Goal: Task Accomplishment & Management: Use online tool/utility

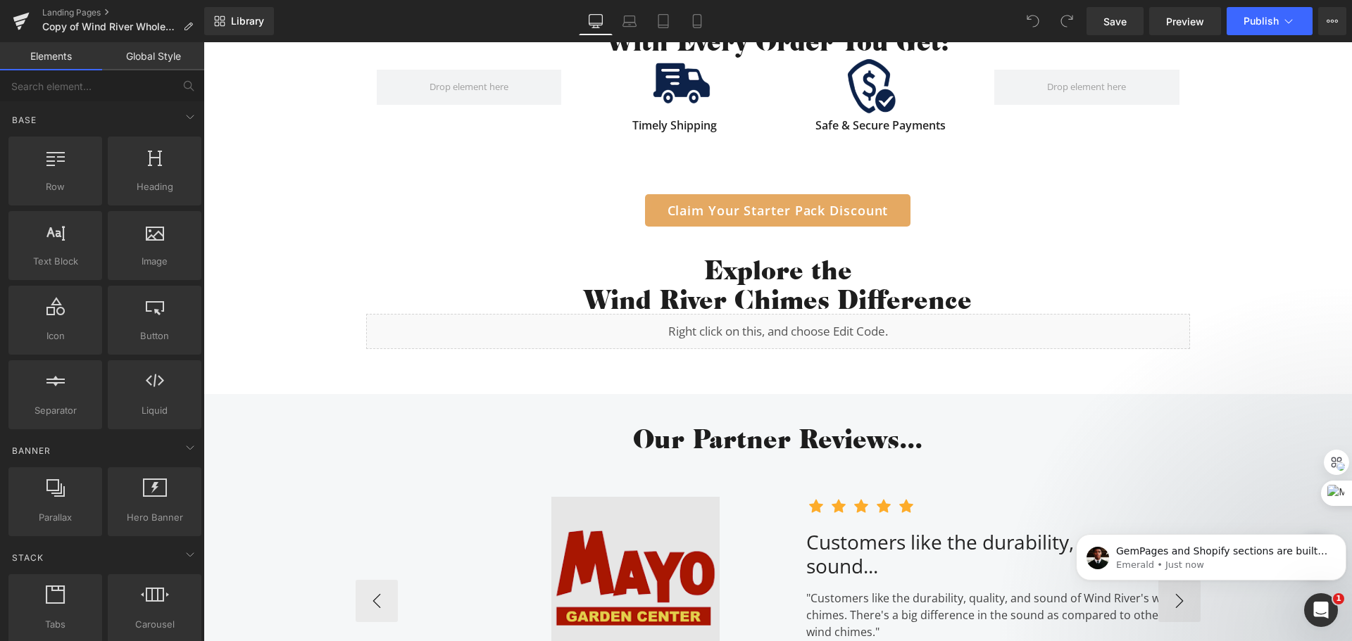
scroll to position [2393, 0]
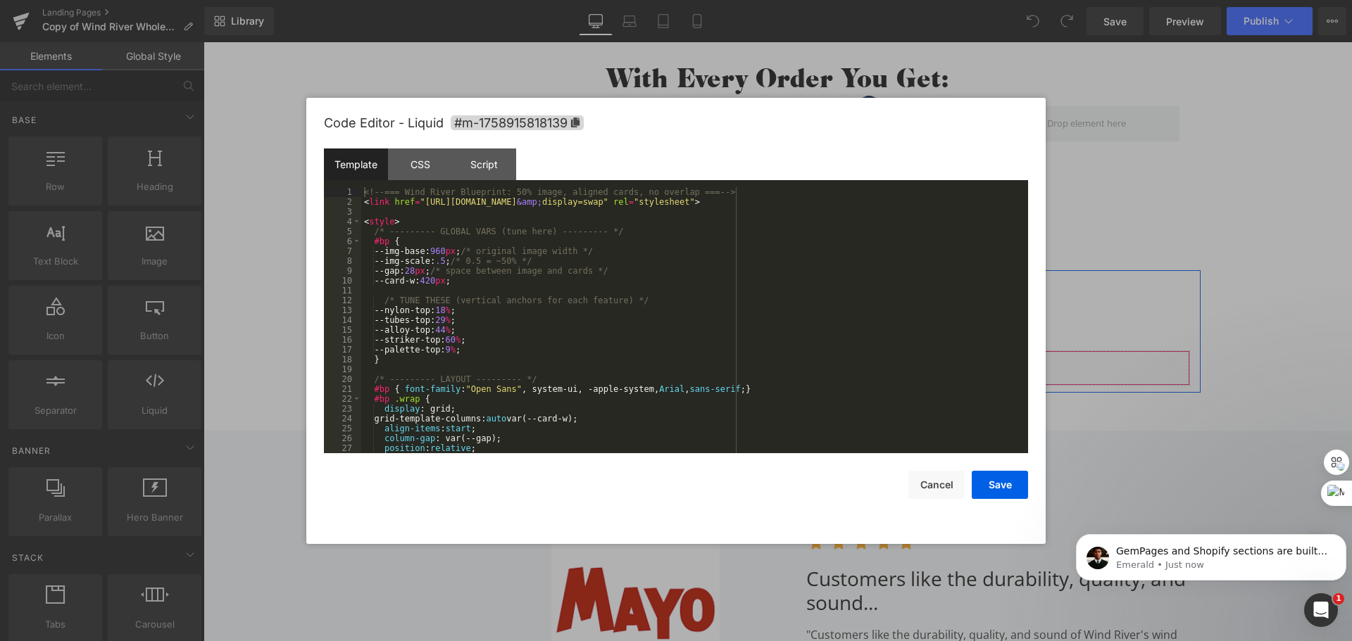
click at [790, 360] on div "Liquid" at bounding box center [778, 368] width 824 height 35
click at [693, 360] on div "<!-- === Wind River Blueprint: 50% image, aligned cards, no overlap === --> < l…" at bounding box center [691, 330] width 661 height 286
click at [1009, 491] on button "Save" at bounding box center [999, 485] width 56 height 28
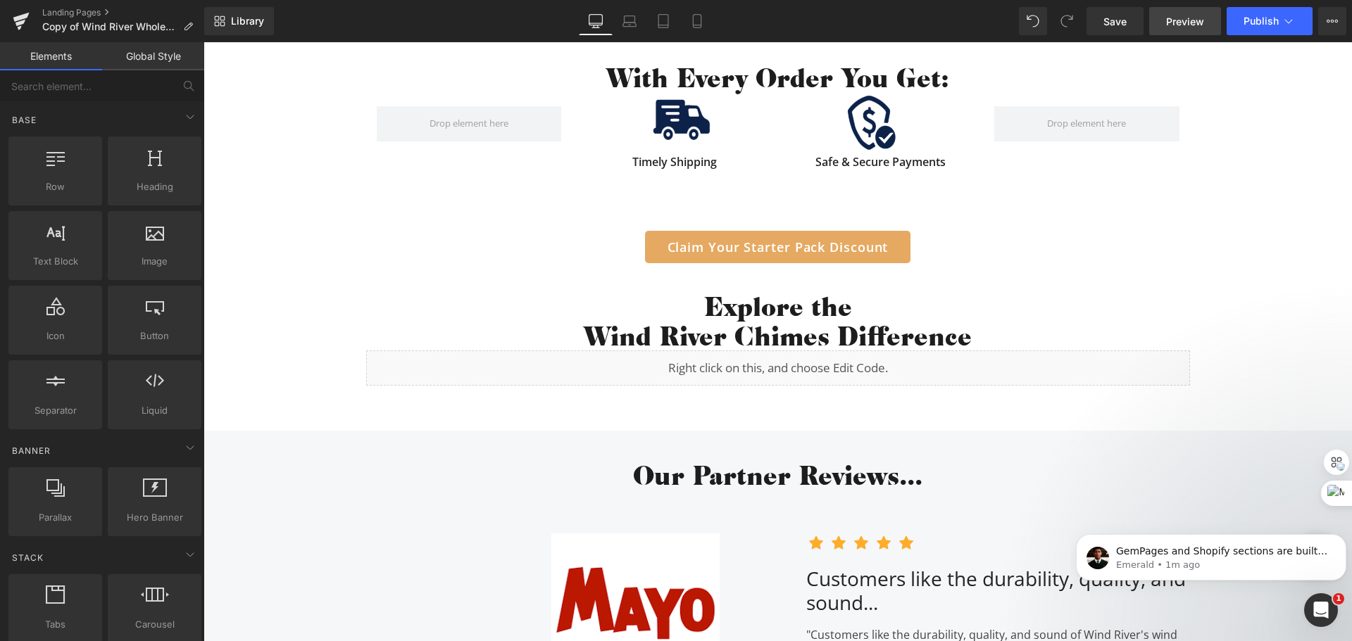
click at [1192, 12] on link "Preview" at bounding box center [1185, 21] width 72 height 28
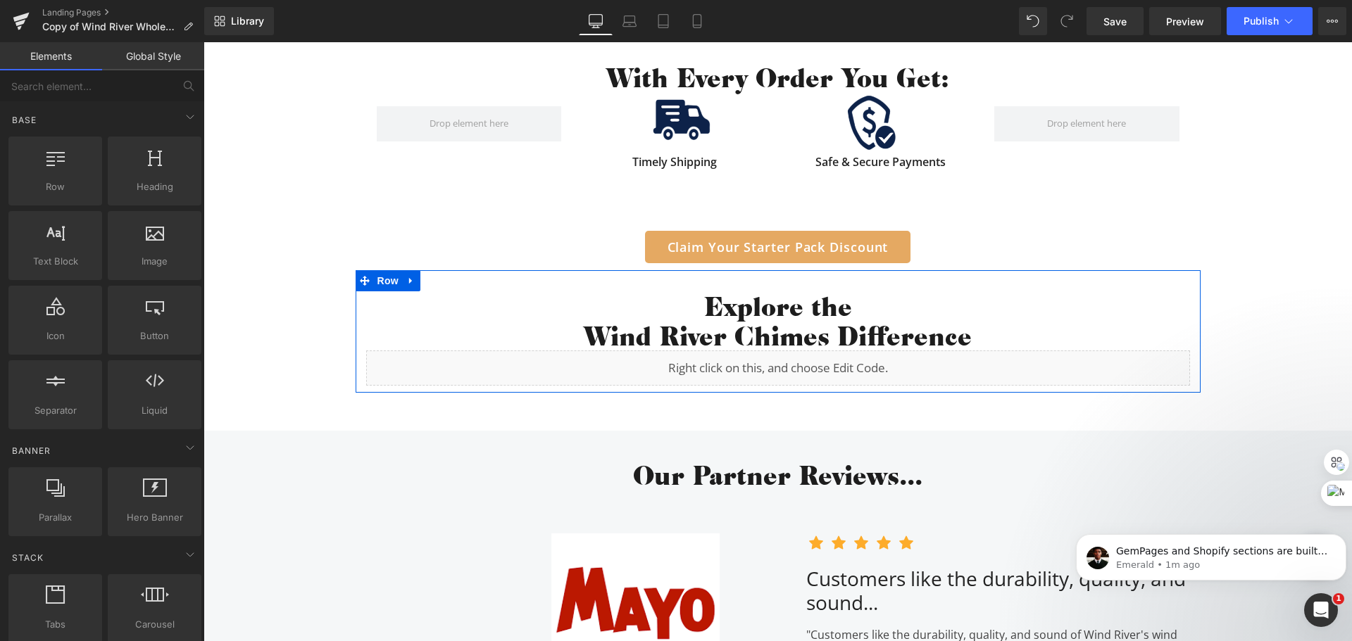
click at [795, 364] on div "Liquid" at bounding box center [778, 368] width 824 height 35
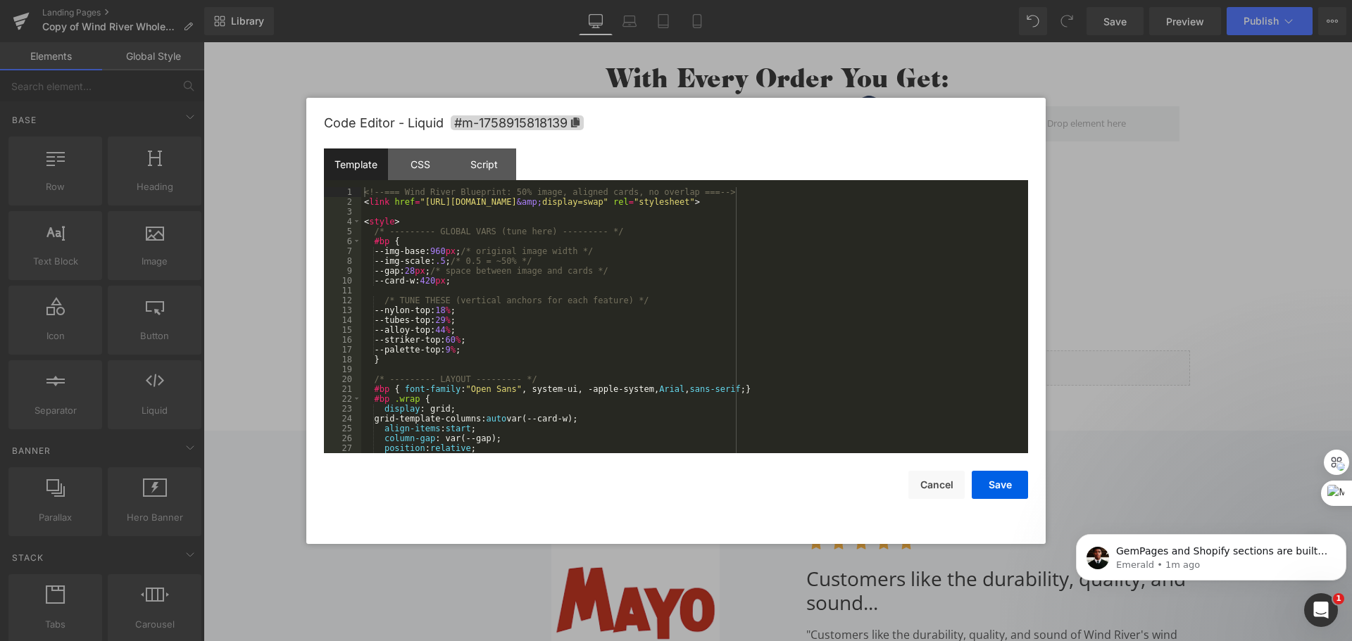
click at [702, 359] on div "<!-- === Wind River Blueprint: 50% image, aligned cards, no overlap === --> < l…" at bounding box center [691, 330] width 661 height 286
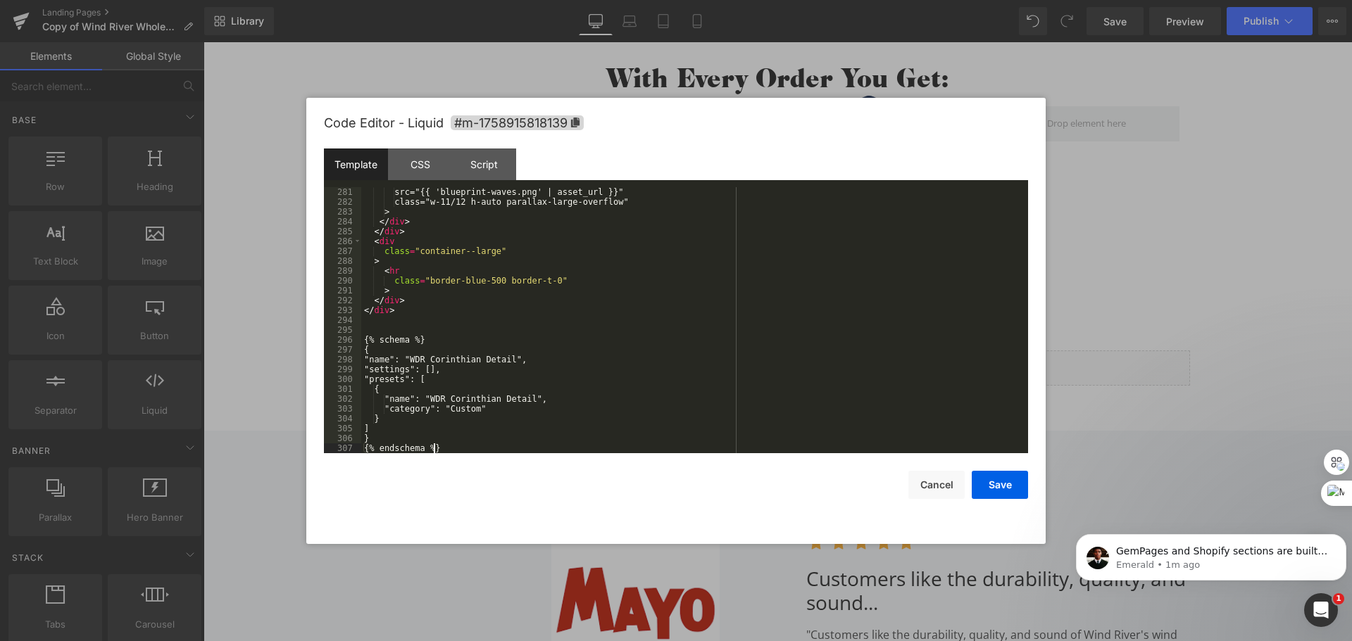
scroll to position [2937, 0]
click at [995, 484] on button "Save" at bounding box center [999, 485] width 56 height 28
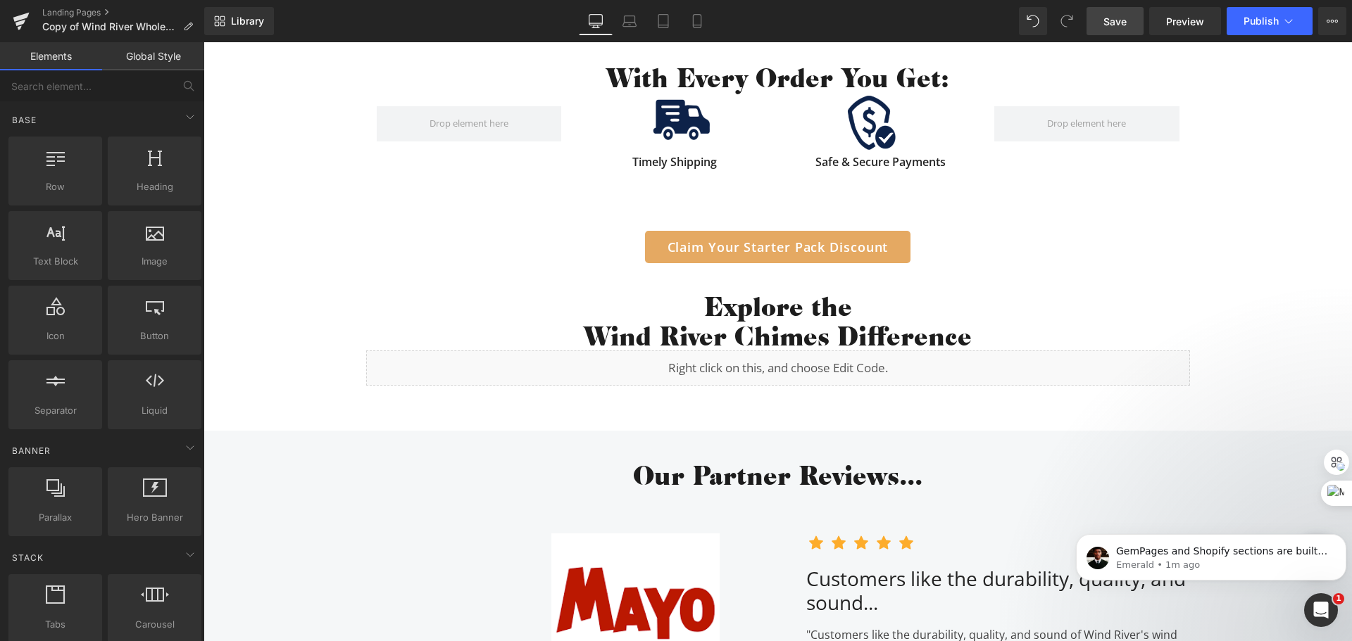
click at [1107, 22] on span "Save" at bounding box center [1114, 21] width 23 height 15
click at [1316, 615] on icon "Open Intercom Messenger" at bounding box center [1318, 608] width 23 height 23
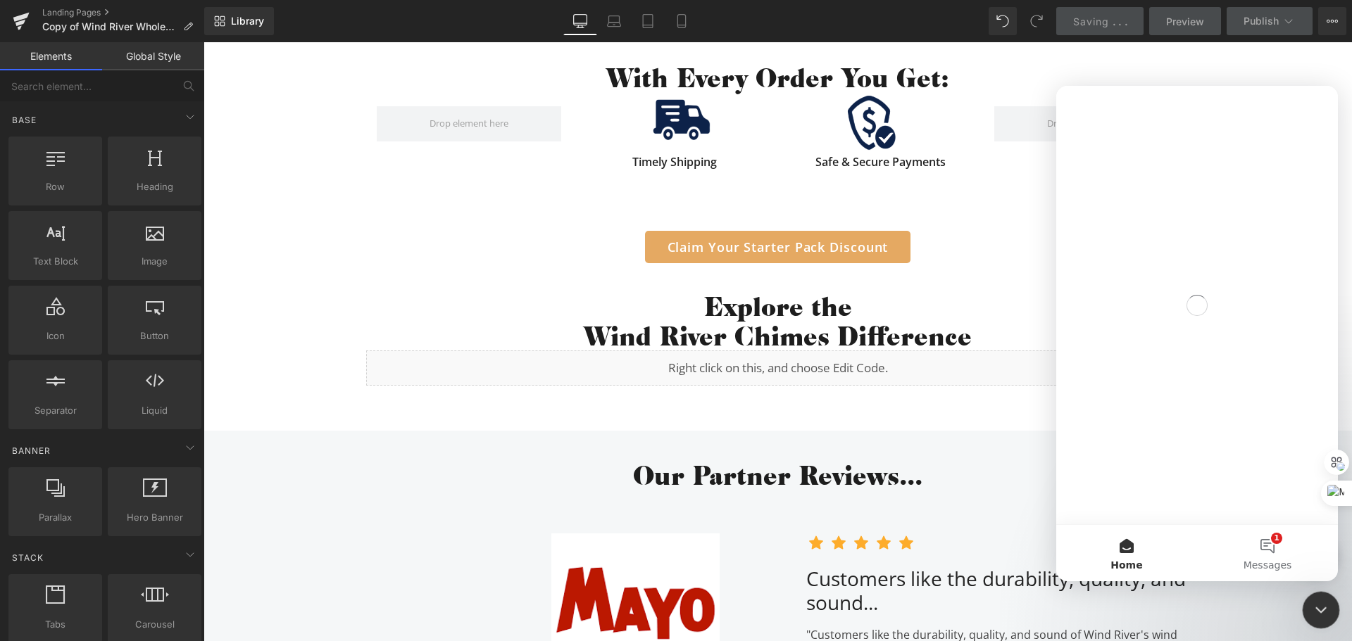
scroll to position [0, 0]
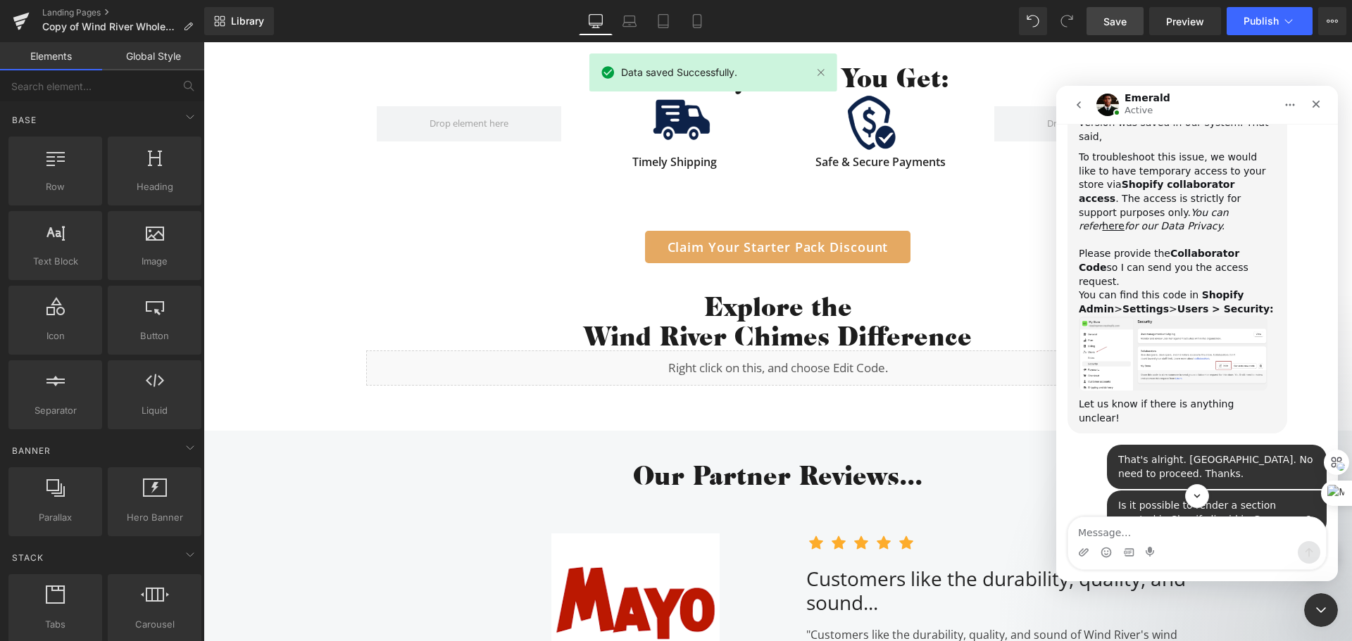
scroll to position [1432, 0]
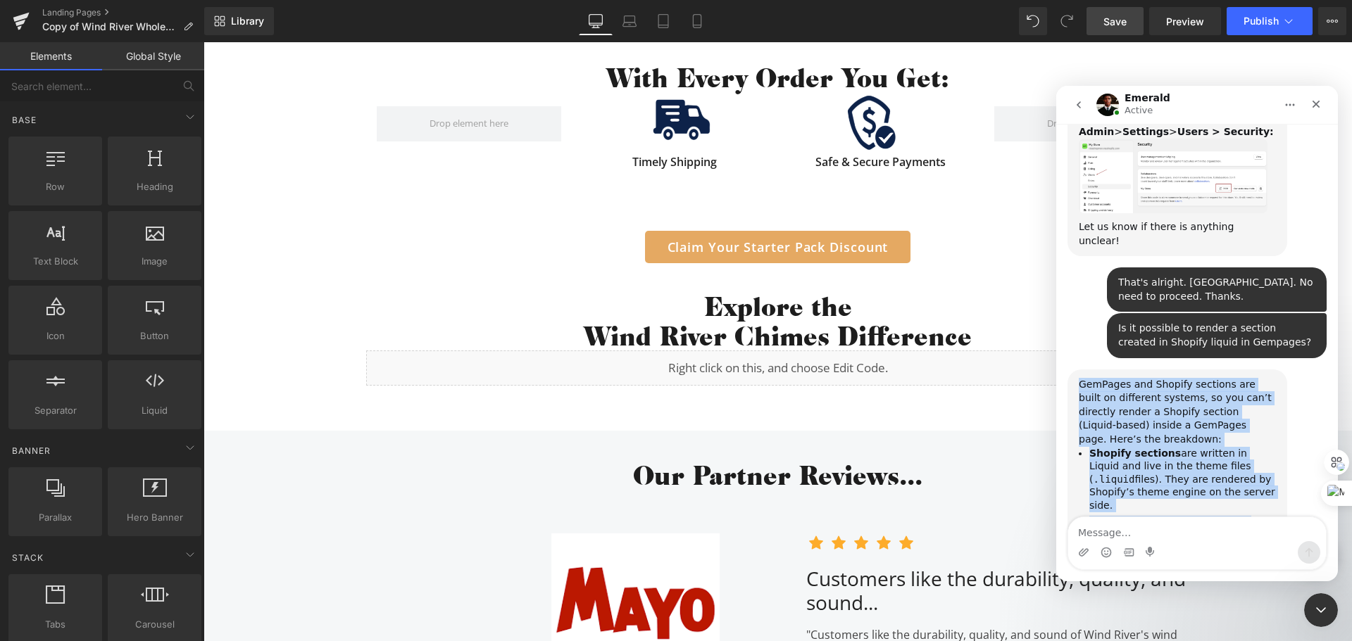
drag, startPoint x: 1245, startPoint y: 463, endPoint x: 1058, endPoint y: 210, distance: 314.1
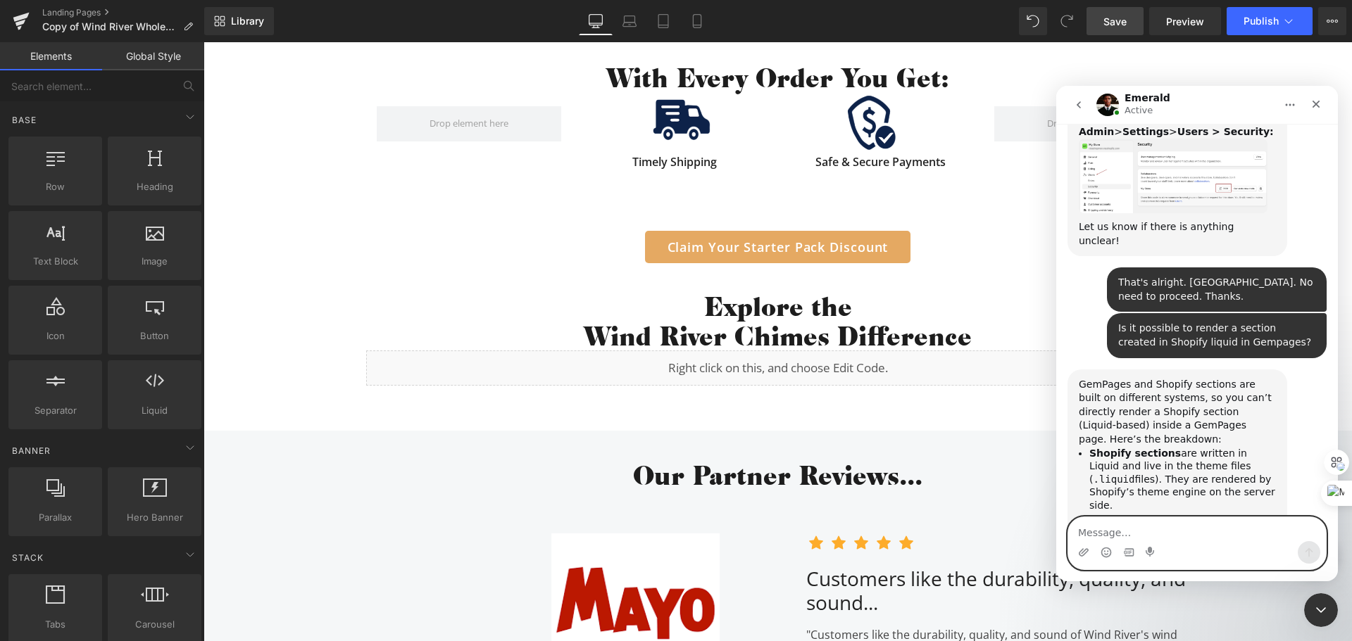
click at [1135, 532] on textarea "Message…" at bounding box center [1197, 529] width 258 height 24
type textarea "Thanks"
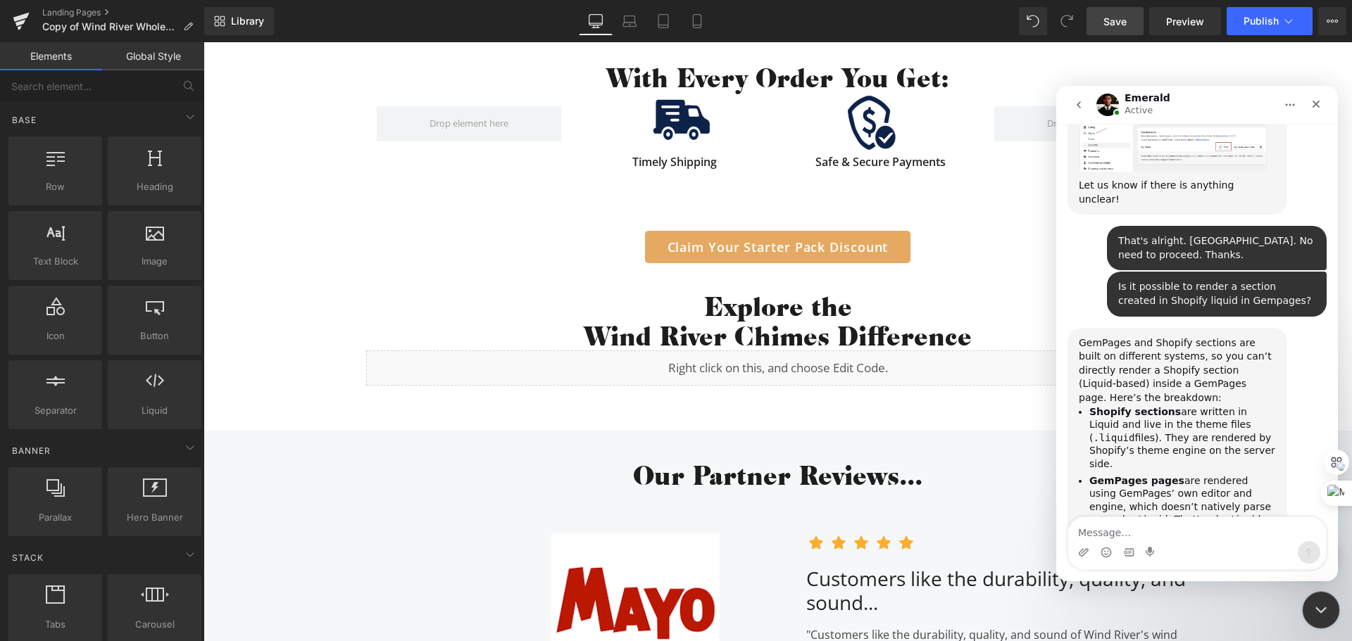
click at [1310, 611] on icon "Close Intercom Messenger" at bounding box center [1318, 608] width 17 height 17
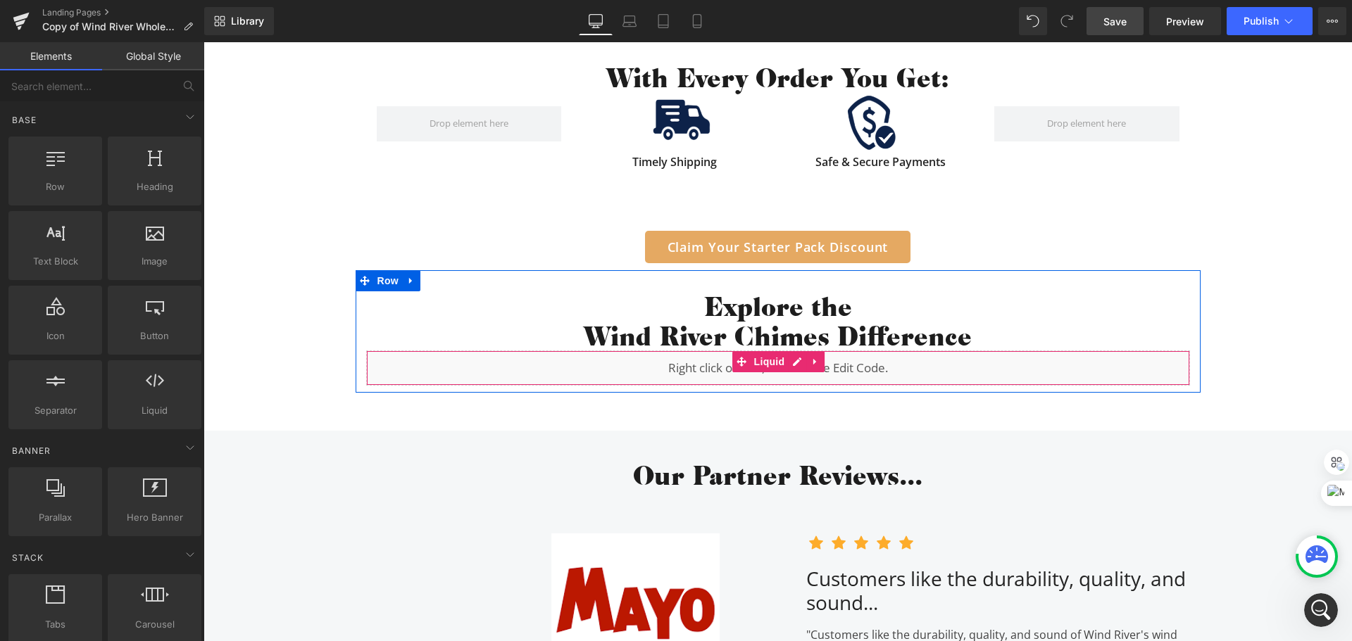
click at [793, 364] on div "Liquid" at bounding box center [778, 368] width 824 height 35
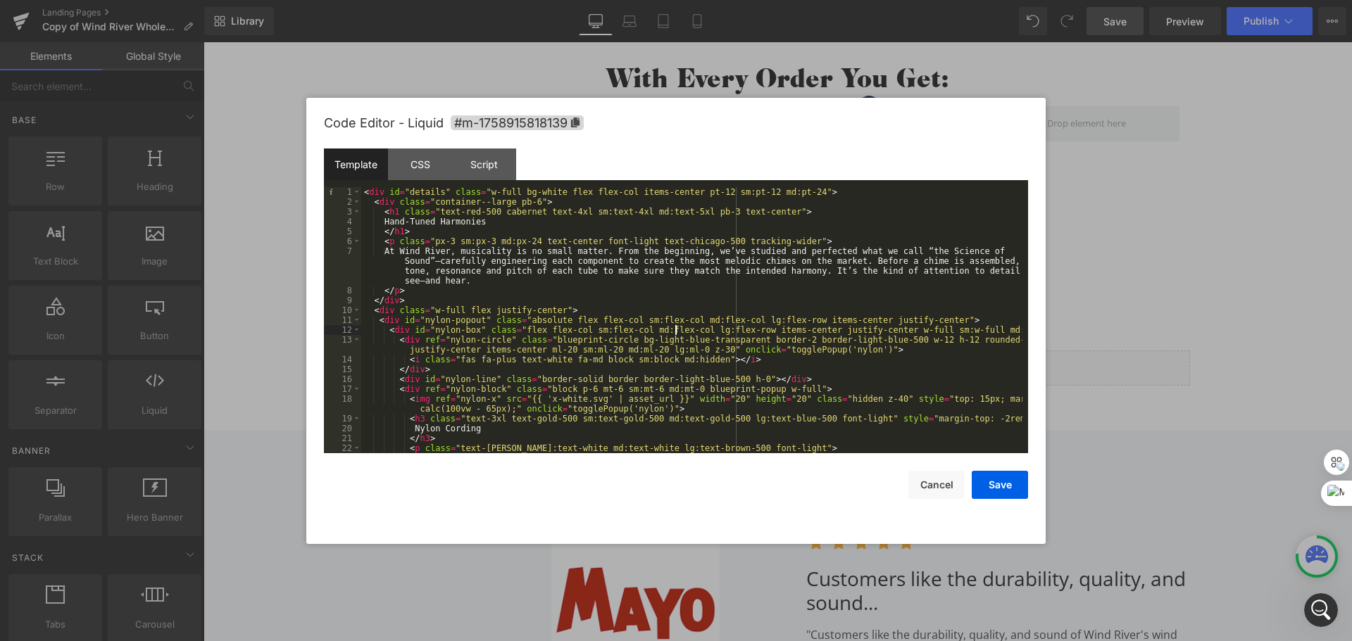
click at [674, 325] on div "< div id = "details" class = "w-full bg-white flex flex-col items-center pt-12 …" at bounding box center [691, 330] width 661 height 286
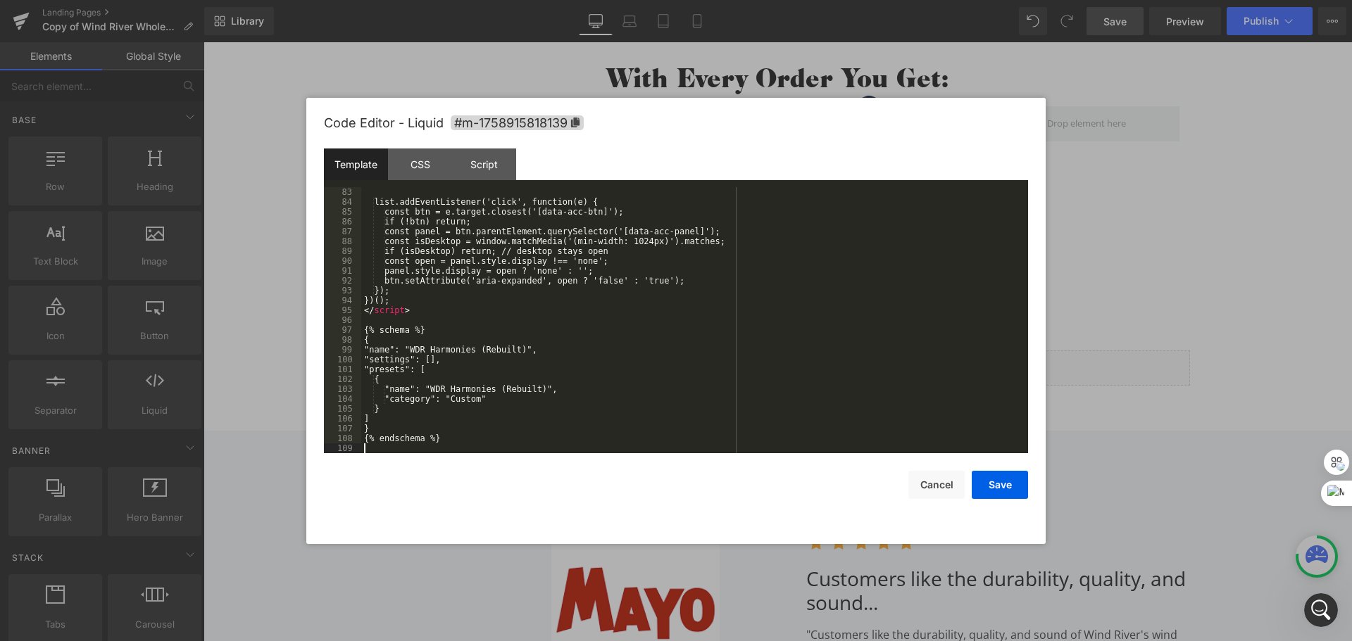
scroll to position [828, 0]
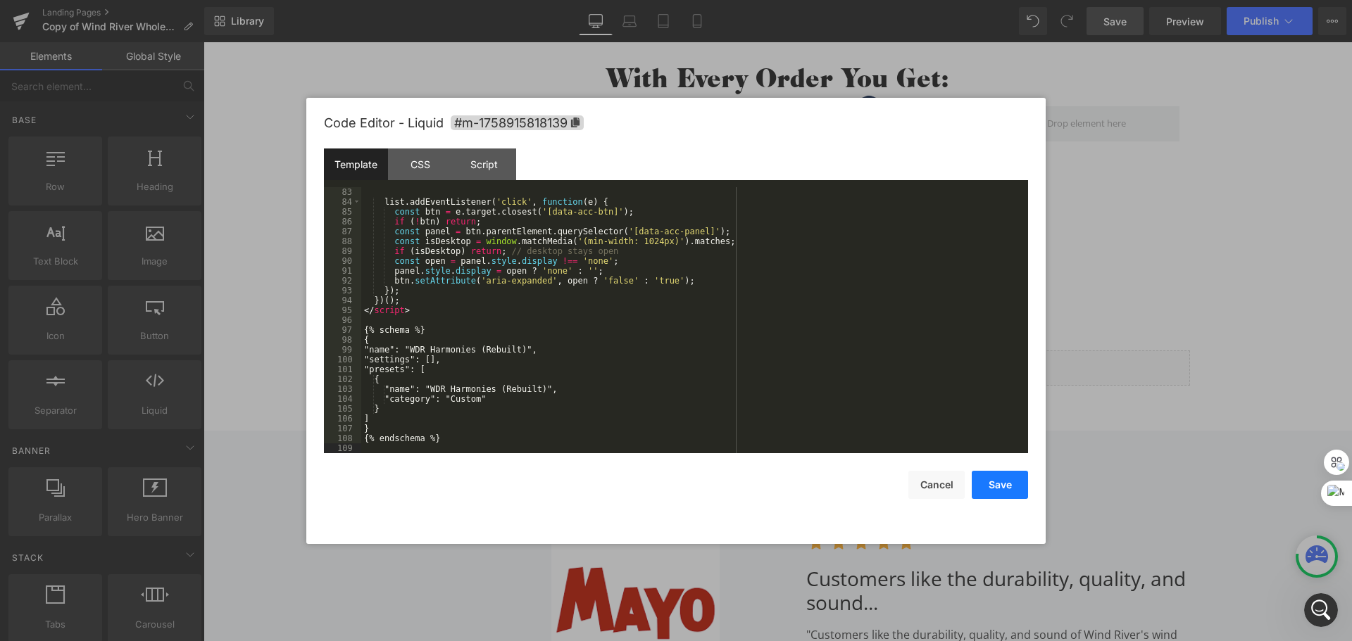
click at [1003, 489] on button "Save" at bounding box center [999, 485] width 56 height 28
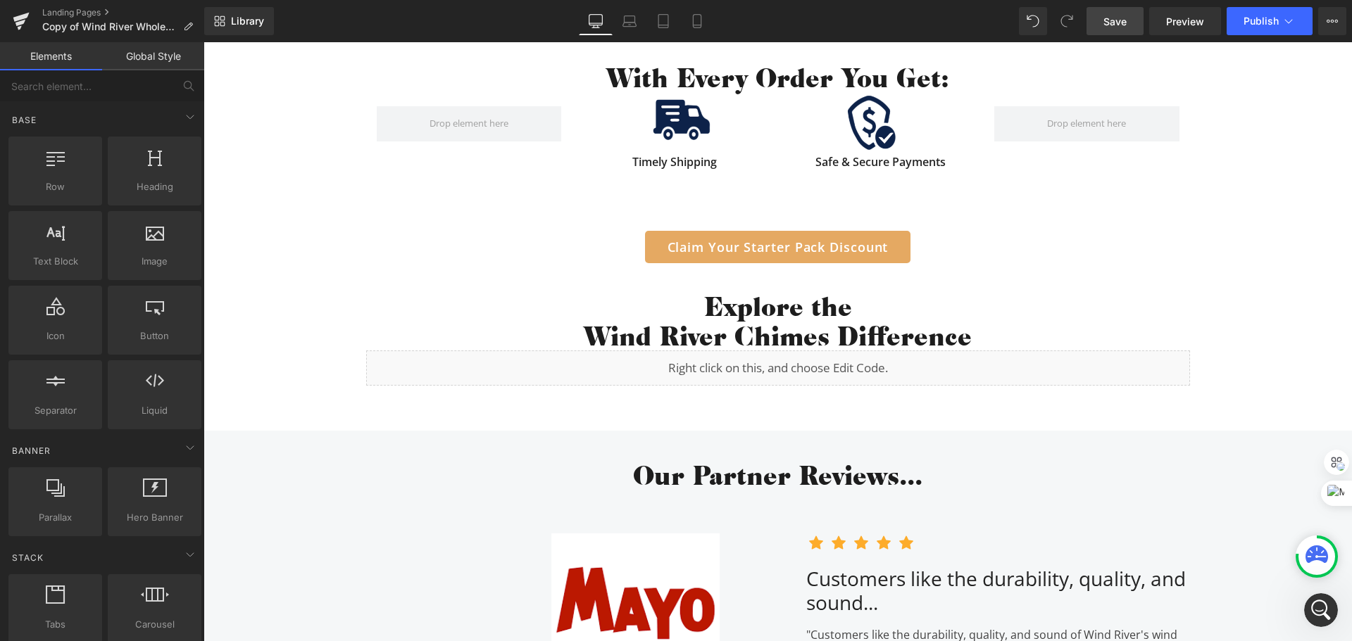
click at [1121, 23] on span "Save" at bounding box center [1114, 21] width 23 height 15
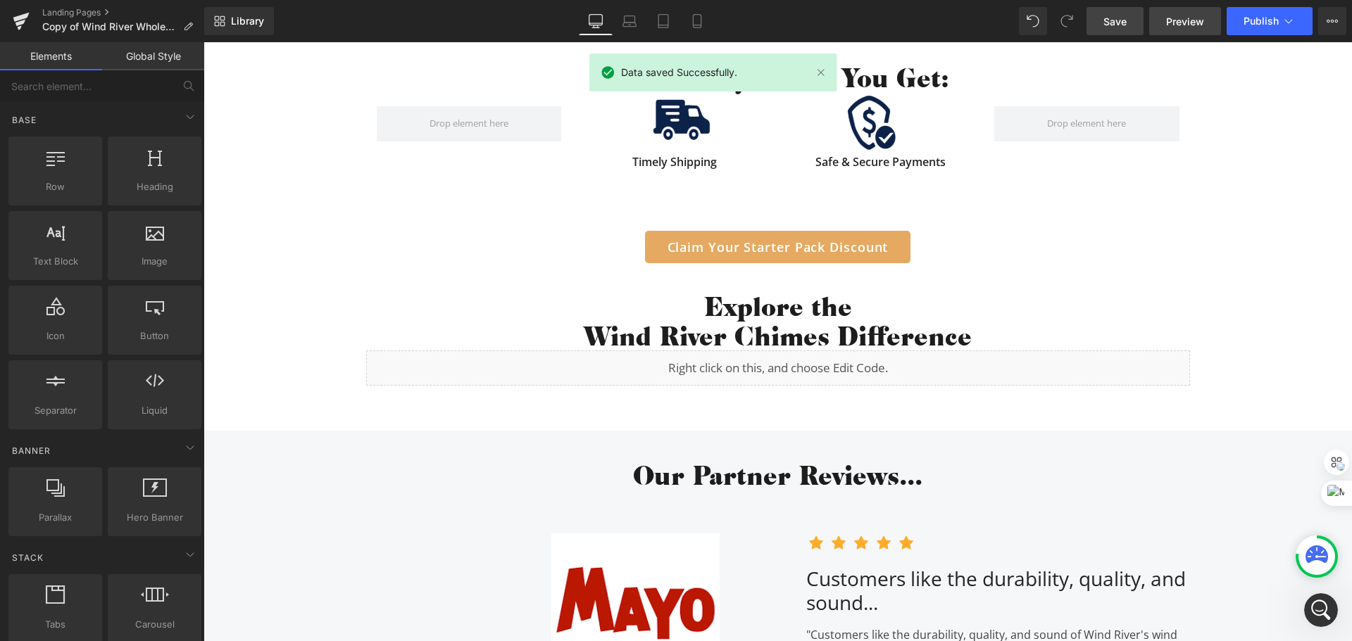
click at [1178, 18] on span "Preview" at bounding box center [1185, 21] width 38 height 15
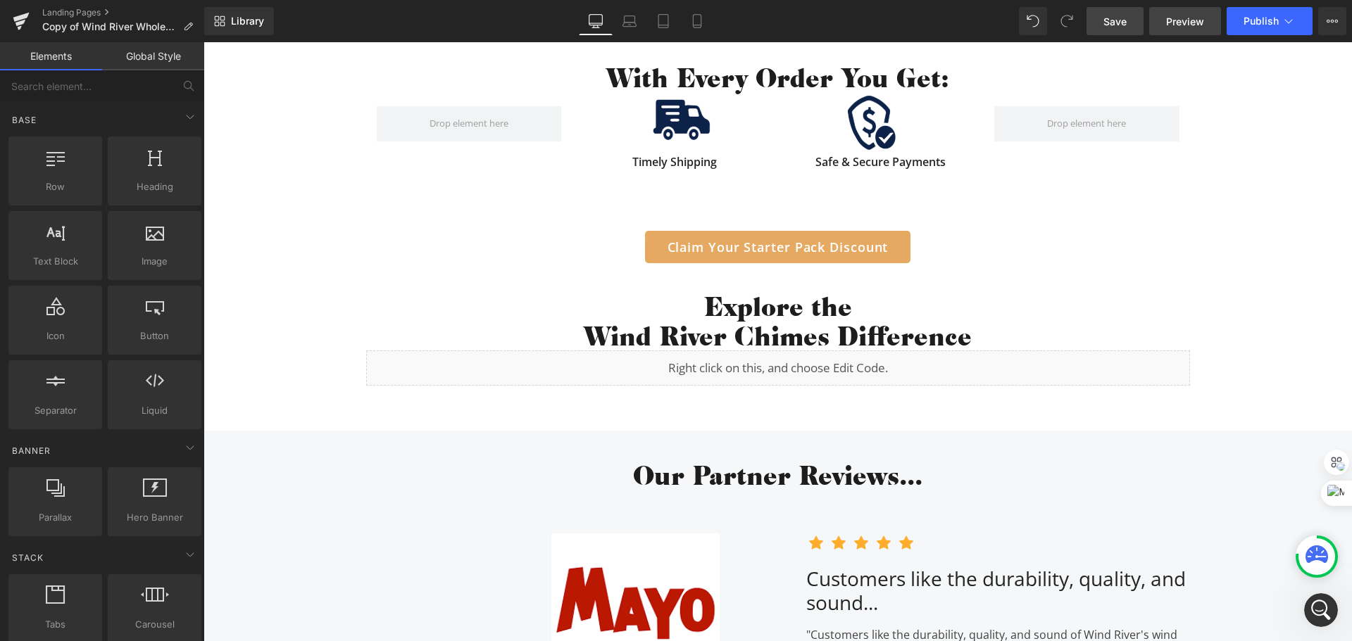
click at [1174, 19] on span "Preview" at bounding box center [1185, 21] width 38 height 15
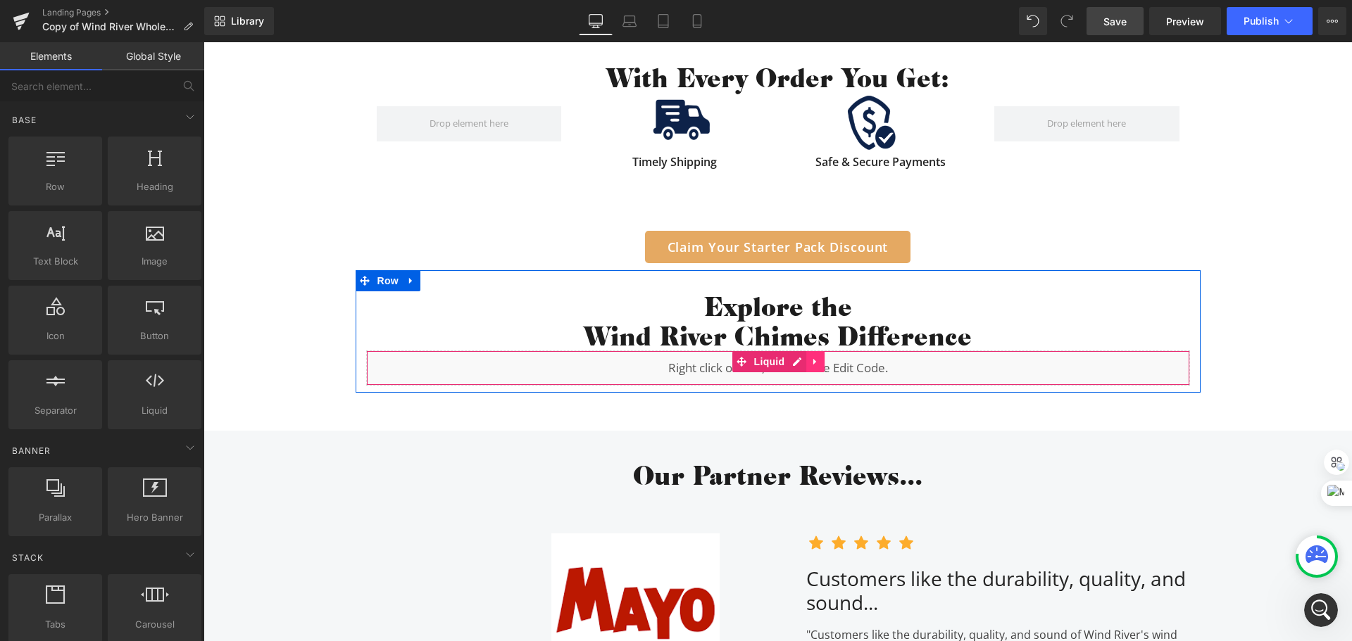
click at [806, 360] on link at bounding box center [815, 361] width 18 height 21
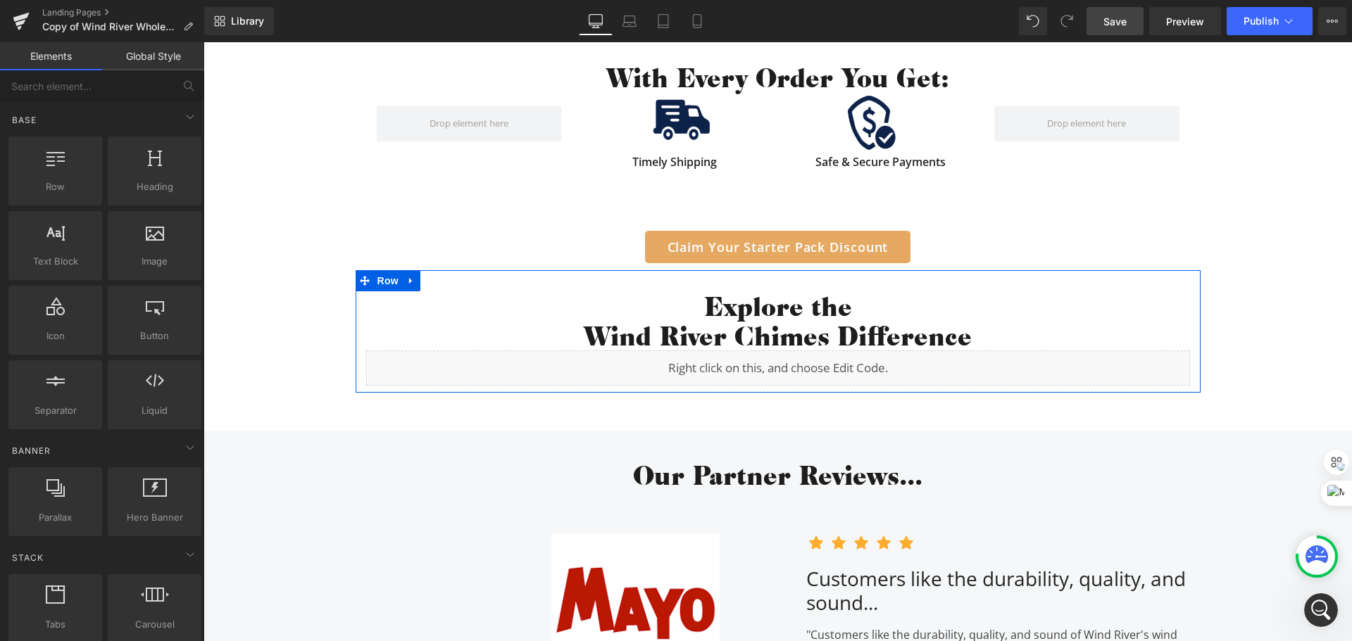
click at [768, 363] on icon at bounding box center [771, 362] width 7 height 7
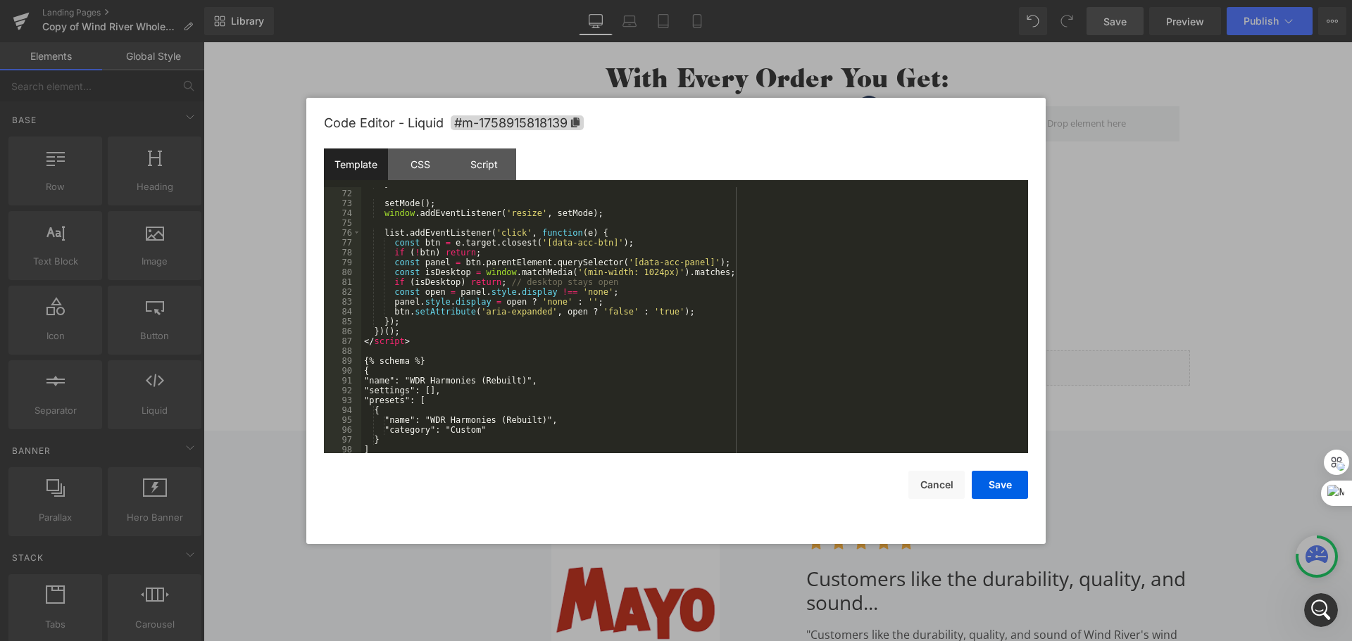
scroll to position [749, 0]
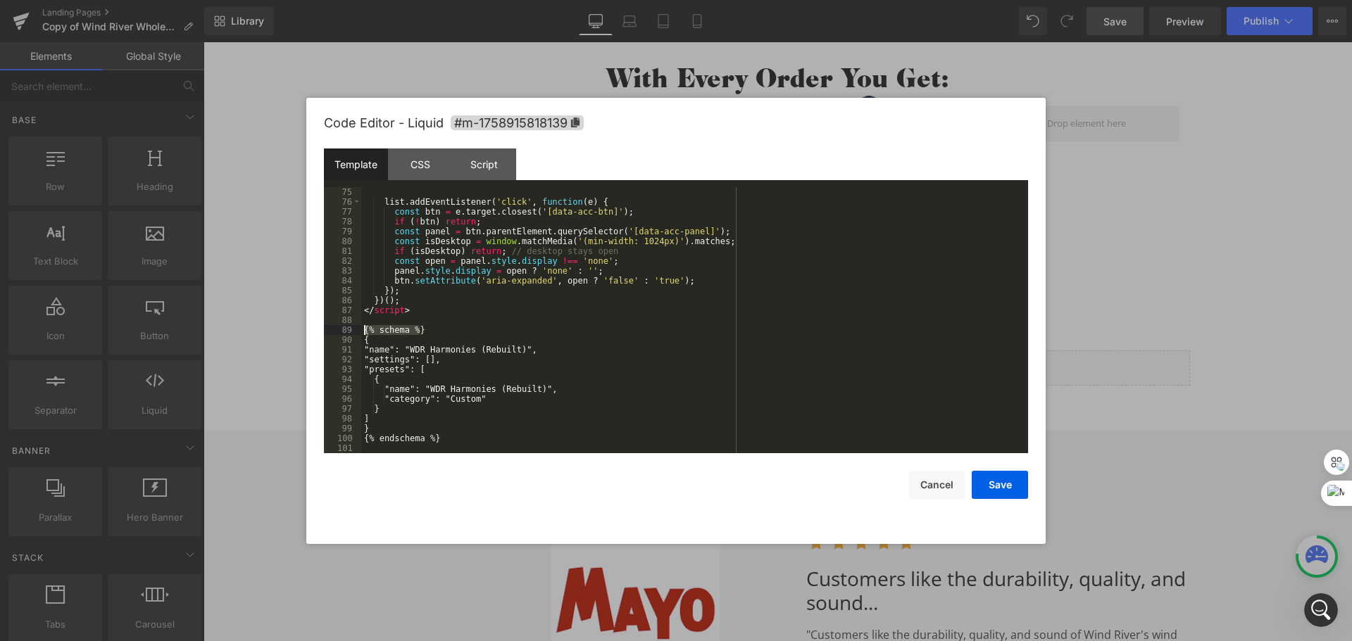
drag, startPoint x: 426, startPoint y: 324, endPoint x: 277, endPoint y: 329, distance: 148.6
click at [277, 329] on body "You are previewing how the will restyle your page. You can not edit Elements in…" at bounding box center [676, 320] width 1352 height 641
click at [396, 328] on div "list . addEventListener ( 'click' , function ( e ) { const btn = e . target . c…" at bounding box center [691, 320] width 661 height 266
click at [396, 328] on div "list . addEventListener ( 'click' , function ( e ) { const btn = e . target . c…" at bounding box center [691, 330] width 661 height 286
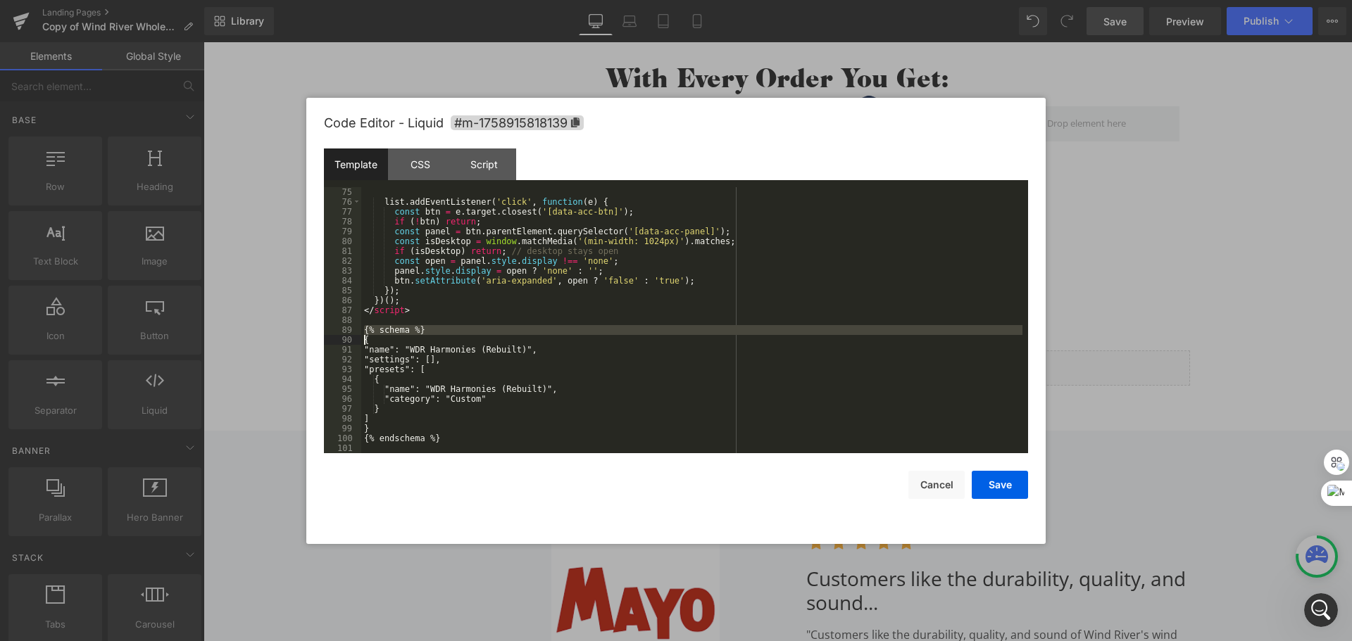
click at [396, 328] on div "list . addEventListener ( 'click' , function ( e ) { const btn = e . target . c…" at bounding box center [691, 320] width 661 height 266
click at [428, 330] on div "list . addEventListener ( 'click' , function ( e ) { const btn = e . target . c…" at bounding box center [691, 330] width 661 height 286
drag, startPoint x: 428, startPoint y: 330, endPoint x: 348, endPoint y: 327, distance: 80.3
click at [348, 327] on pre "75 76 77 78 79 80 81 82 83 84 85 86 87 88 89 90 91 92 93 94 95 96 97 98 99 100 …" at bounding box center [676, 320] width 704 height 266
drag, startPoint x: 459, startPoint y: 439, endPoint x: 299, endPoint y: 434, distance: 159.9
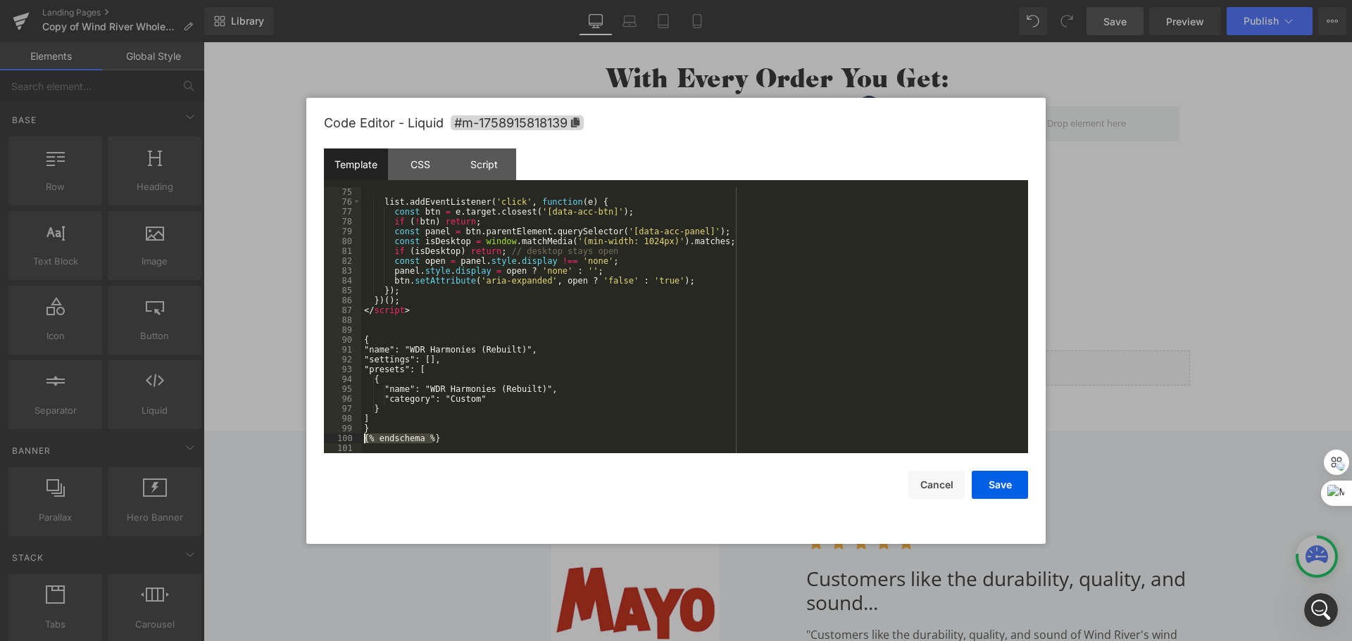
click at [299, 434] on body "You are previewing how the will restyle your page. You can not edit Elements in…" at bounding box center [676, 320] width 1352 height 641
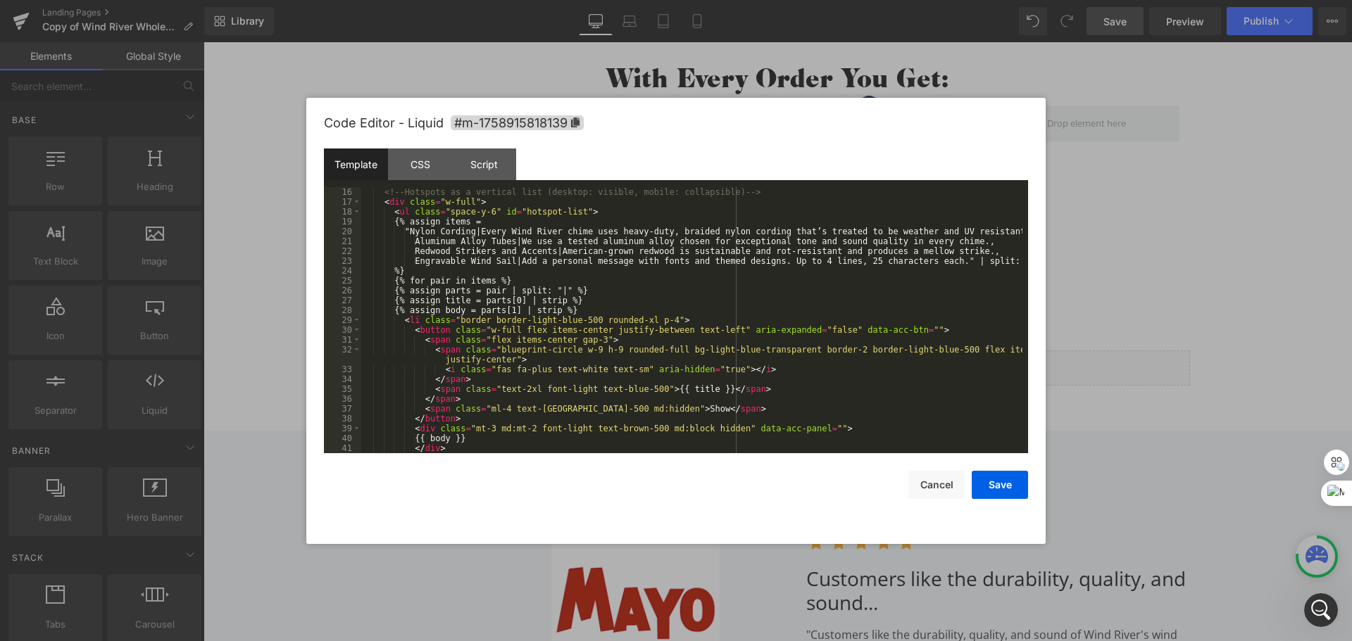
scroll to position [0, 0]
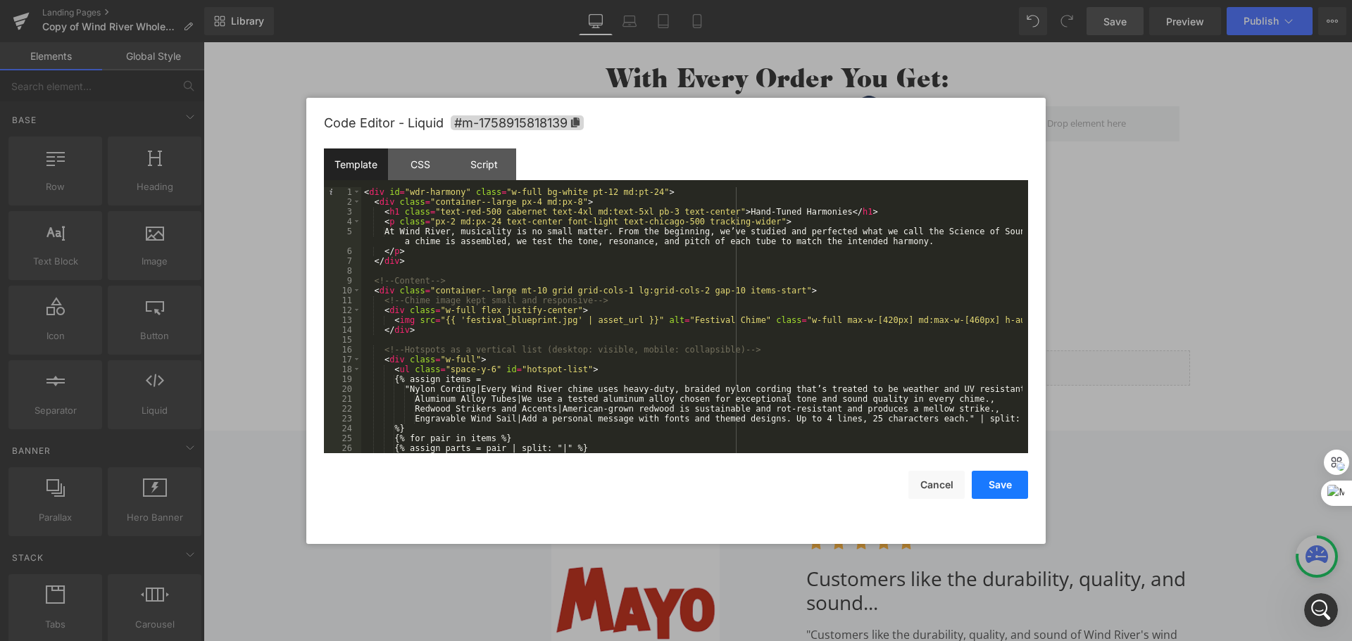
click at [984, 484] on button "Save" at bounding box center [999, 485] width 56 height 28
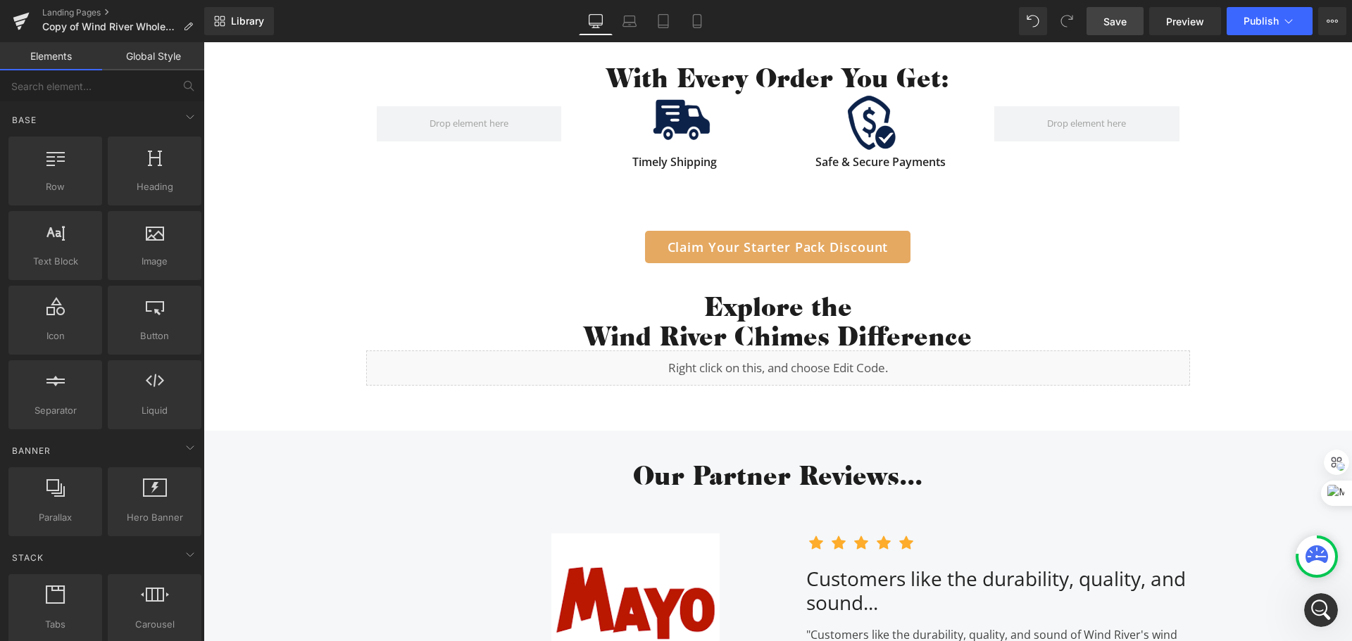
click at [1117, 22] on span "Save" at bounding box center [1114, 21] width 23 height 15
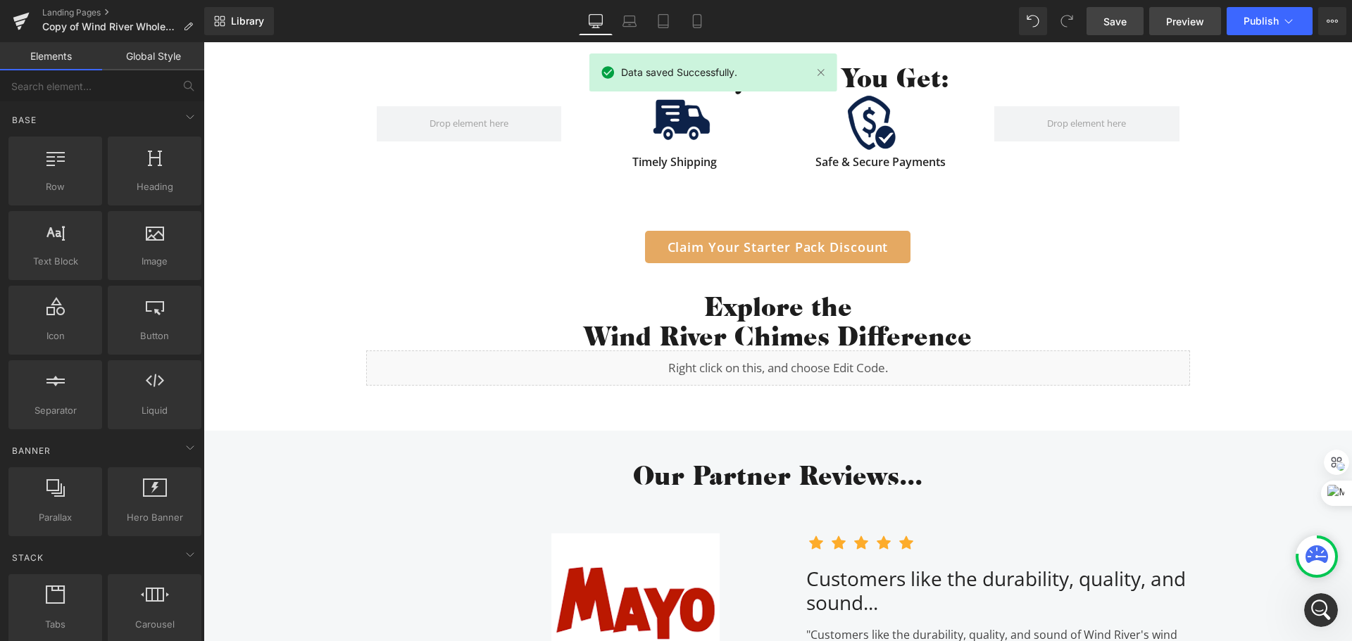
click at [1181, 23] on span "Preview" at bounding box center [1185, 21] width 38 height 15
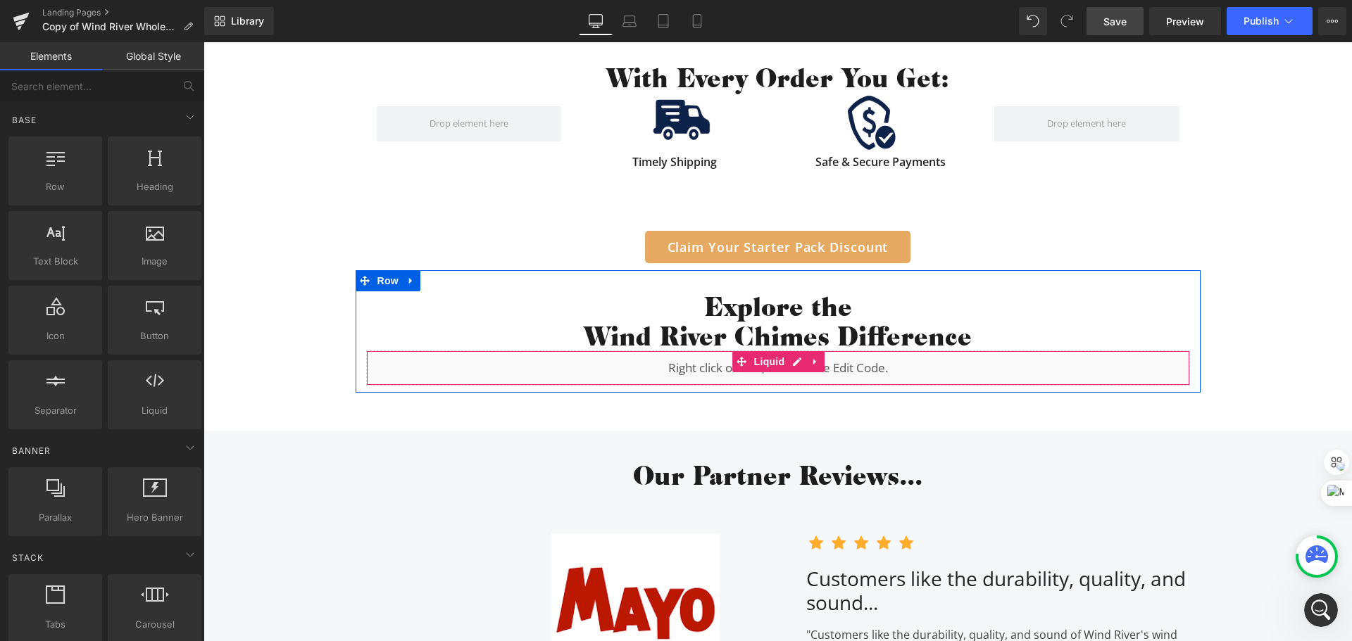
click at [791, 360] on div "Liquid" at bounding box center [778, 368] width 824 height 35
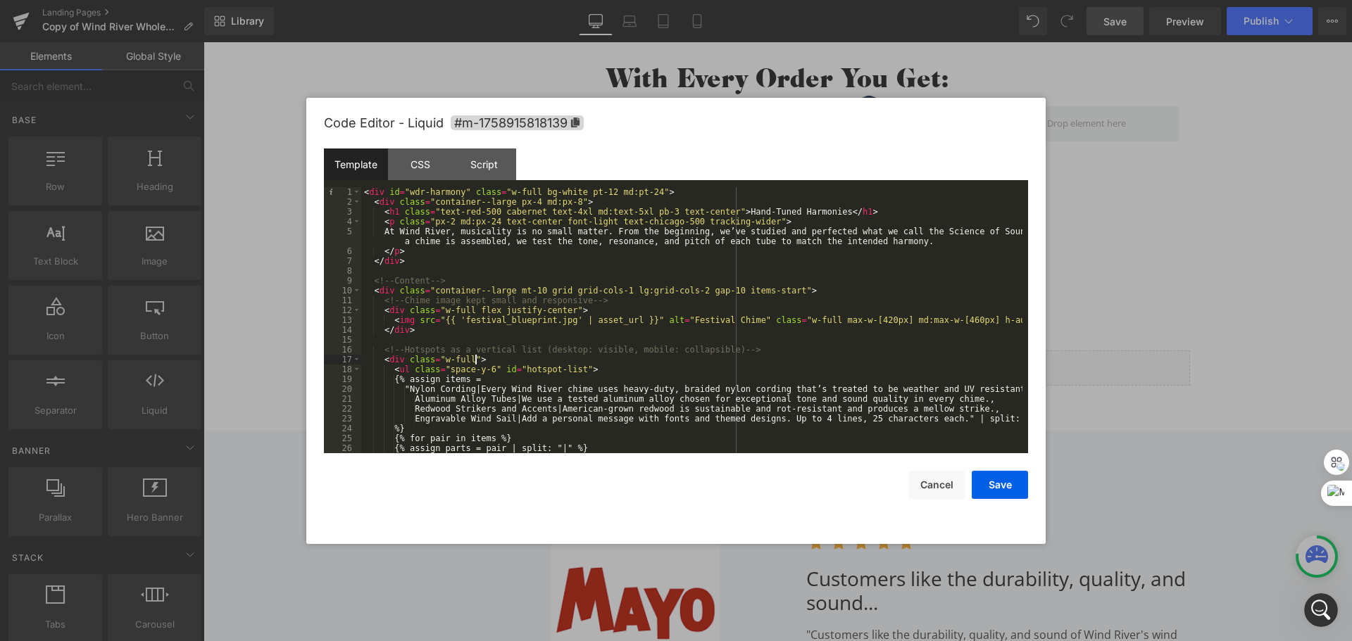
click at [710, 361] on div "< div id = "wdr-harmony" class = "w-full bg-white pt-12 md:pt-24" > < div class…" at bounding box center [691, 330] width 661 height 286
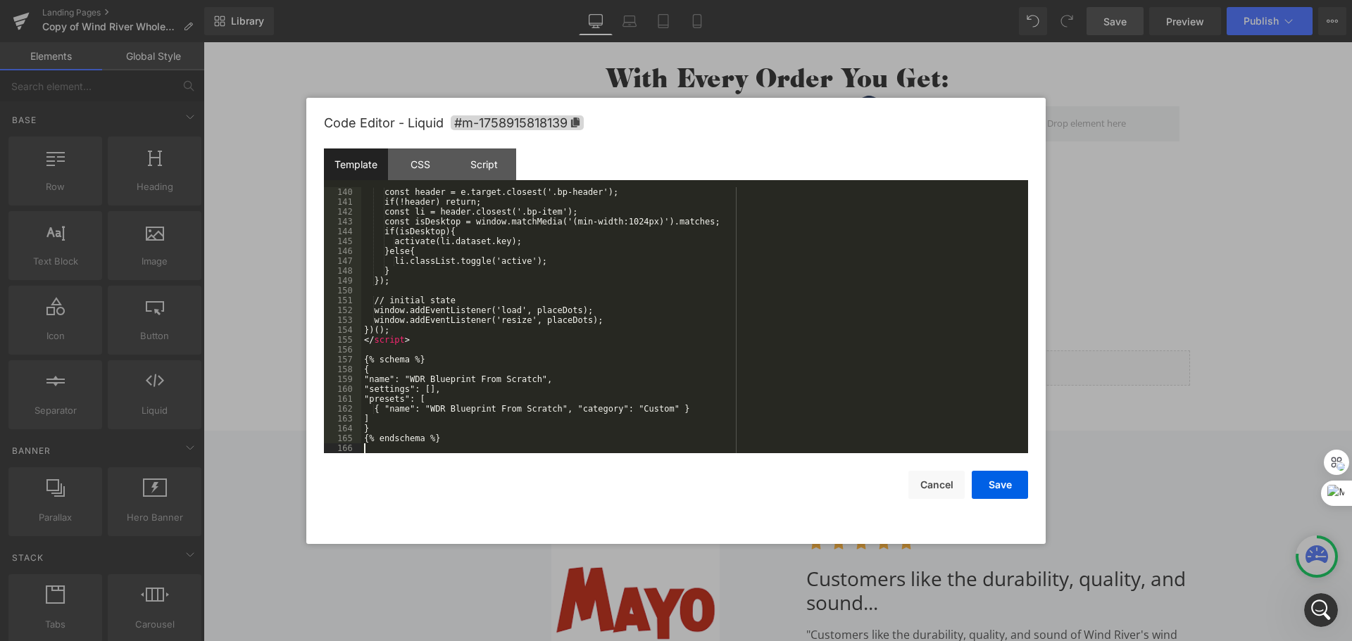
scroll to position [1370, 0]
drag, startPoint x: 437, startPoint y: 359, endPoint x: 350, endPoint y: 359, distance: 87.3
click at [350, 359] on pre "140 141 142 143 144 145 146 147 148 149 150 151 152 153 154 155 156 157 158 159…" at bounding box center [676, 320] width 704 height 266
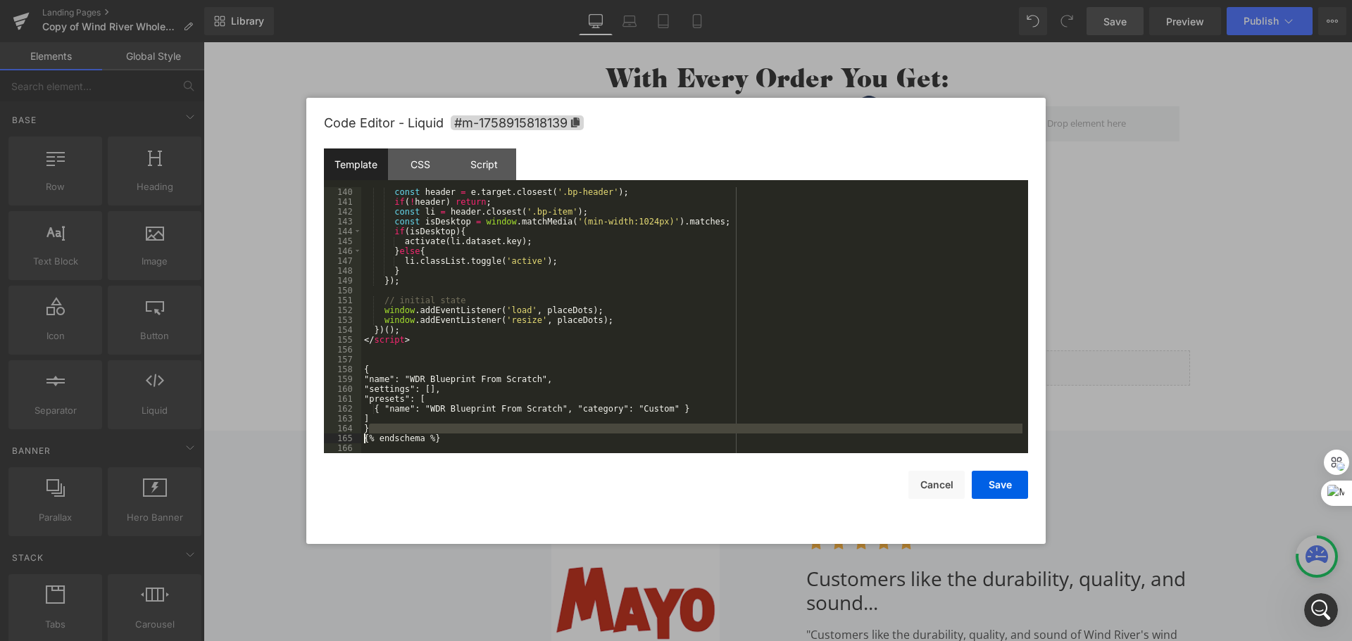
drag, startPoint x: 443, startPoint y: 430, endPoint x: 358, endPoint y: 443, distance: 86.1
click at [358, 443] on pre "140 141 142 143 144 145 146 147 148 149 150 151 152 153 154 155 156 157 158 159…" at bounding box center [676, 320] width 704 height 266
click at [391, 436] on div "const header = e . target . closest ( '.bp-header' ) ; if ( ! header ) return ;…" at bounding box center [691, 330] width 661 height 286
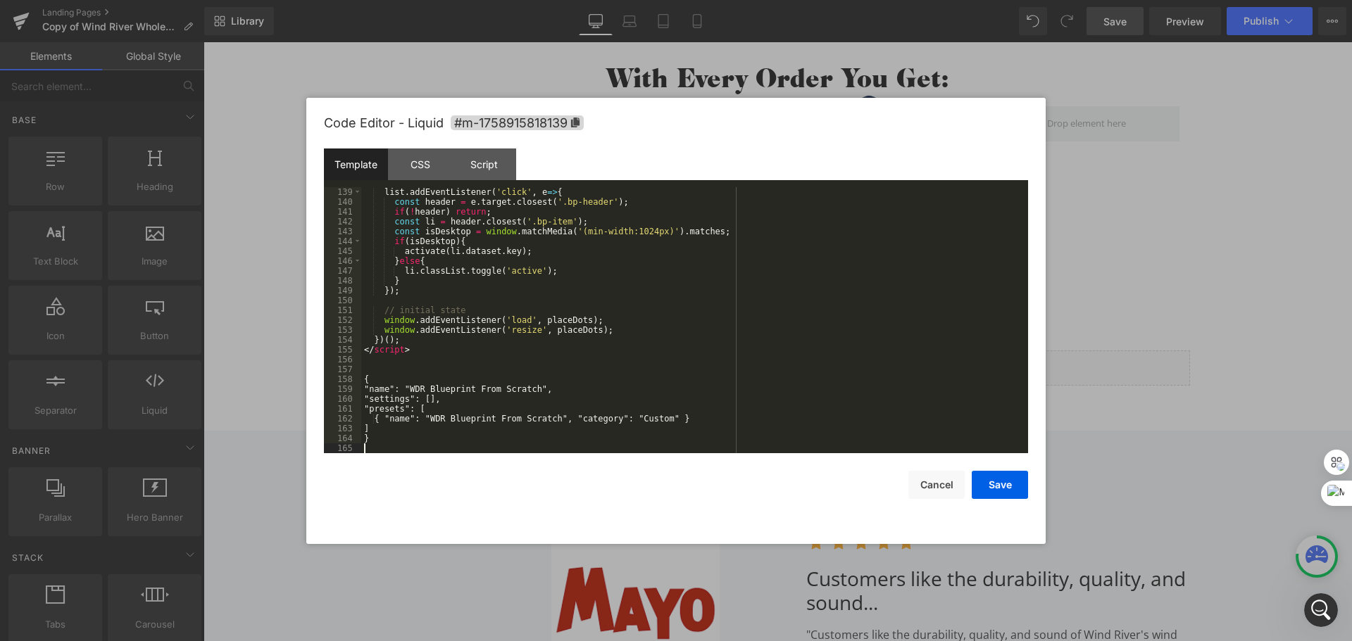
scroll to position [1360, 0]
click at [984, 482] on button "Save" at bounding box center [999, 485] width 56 height 28
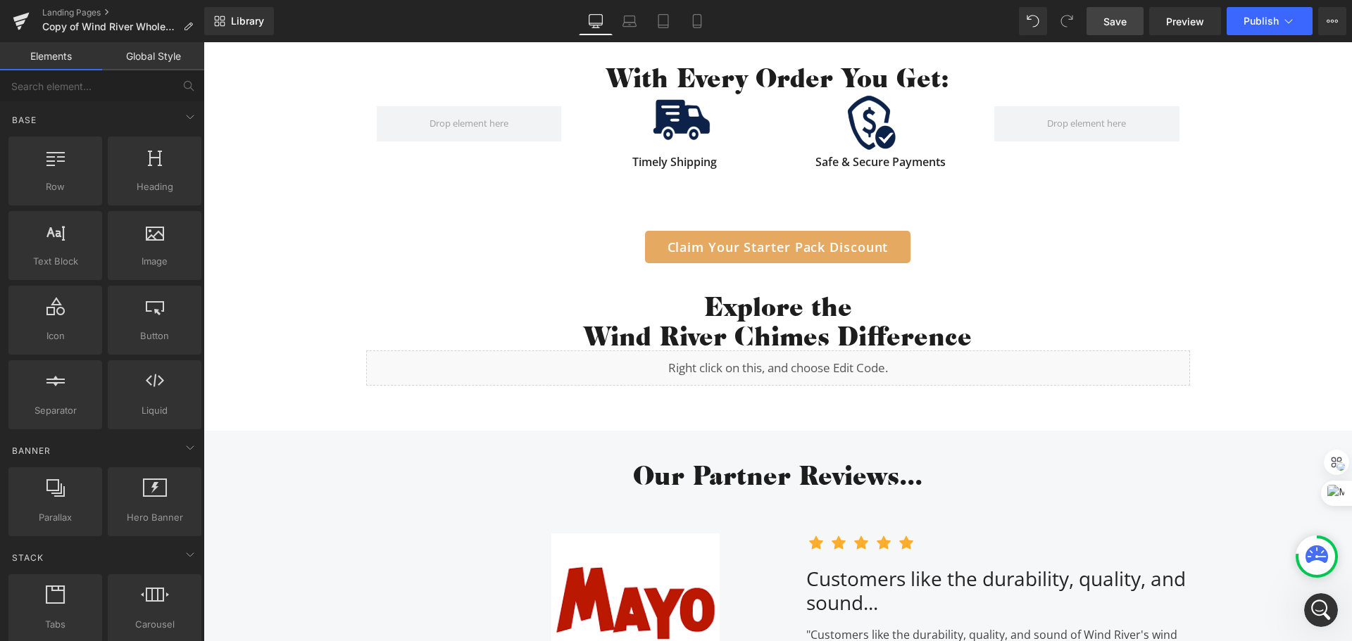
click at [1119, 1] on div "Library Desktop Desktop Laptop Tablet Mobile Save Preview Publish Scheduled Vie…" at bounding box center [777, 21] width 1147 height 42
drag, startPoint x: 1116, startPoint y: 18, endPoint x: 1145, endPoint y: 44, distance: 38.9
click at [1116, 18] on span "Save" at bounding box center [1114, 21] width 23 height 15
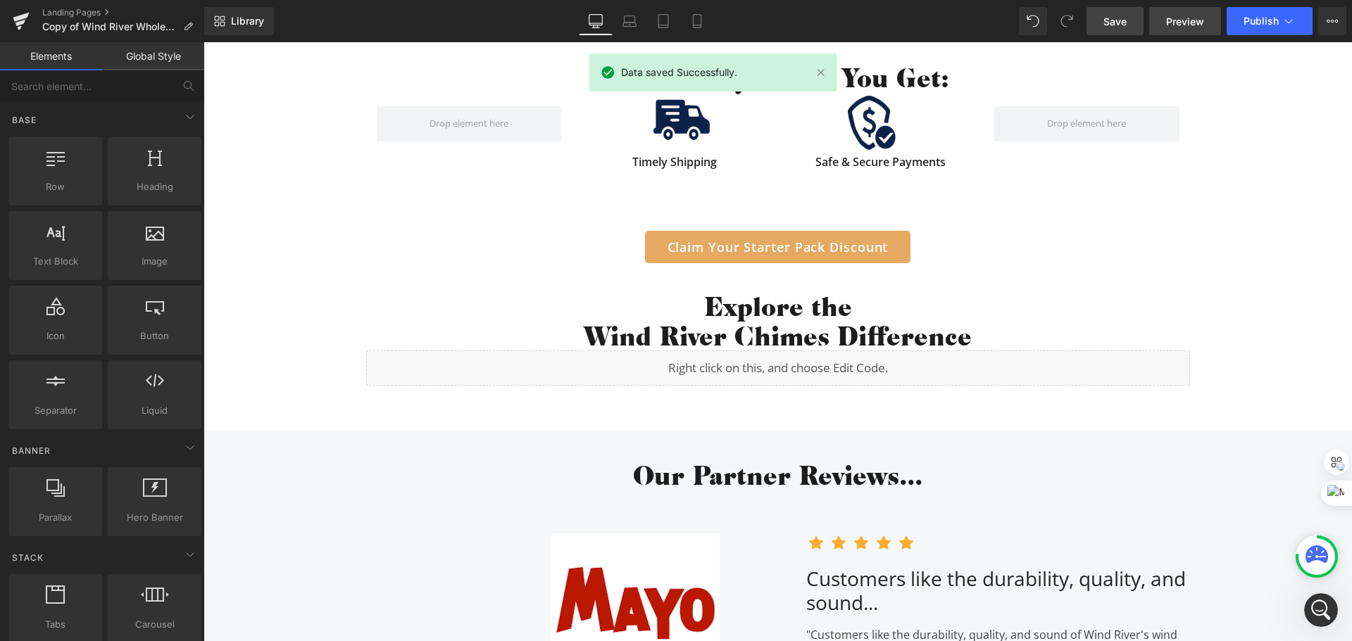
click at [1178, 22] on span "Preview" at bounding box center [1185, 21] width 38 height 15
